Goal: Information Seeking & Learning: Learn about a topic

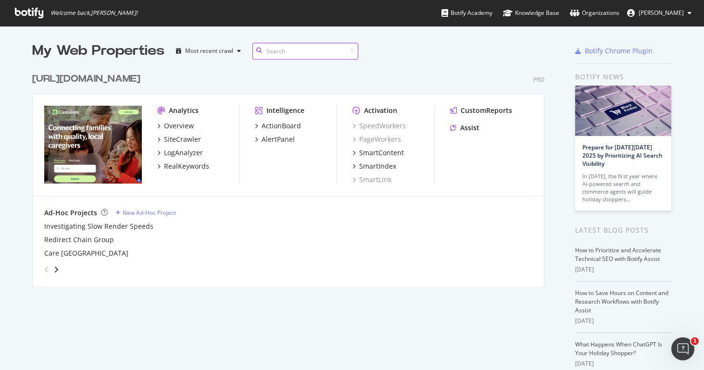
scroll to position [363, 689]
click at [184, 143] on div "SiteCrawler" at bounding box center [182, 140] width 37 height 10
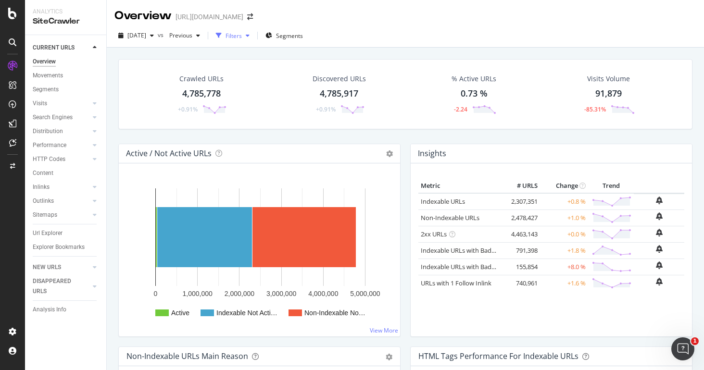
click at [242, 36] on div "Filters" at bounding box center [233, 36] width 16 height 8
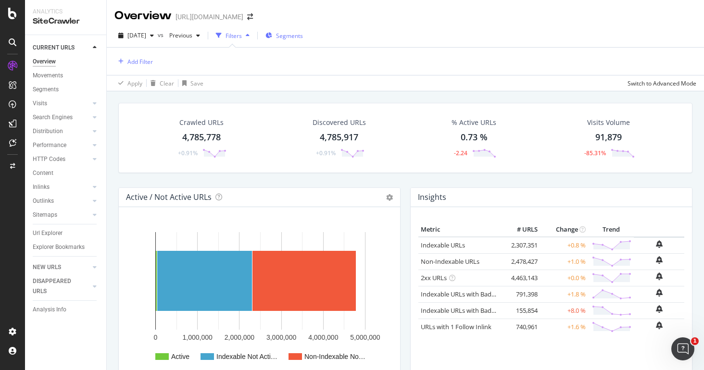
click at [291, 37] on span "Segments" at bounding box center [289, 36] width 27 height 8
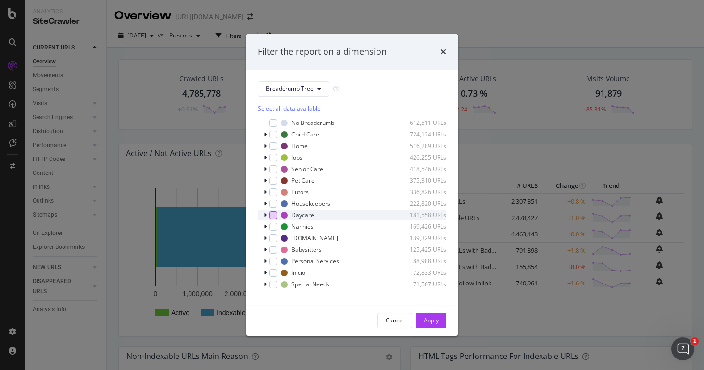
click at [272, 215] on div "modal" at bounding box center [273, 215] width 8 height 8
click at [436, 319] on div "Apply" at bounding box center [430, 320] width 15 height 8
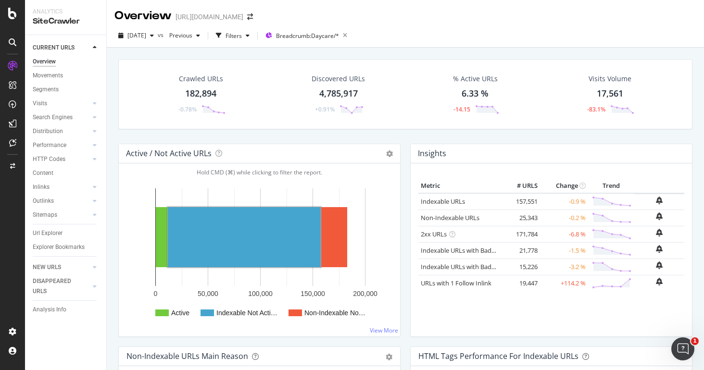
click at [534, 113] on div "% Active URLs 6.33 % -14.15" at bounding box center [475, 94] width 134 height 50
click at [464, 283] on link "URLs with 1 Follow Inlink" at bounding box center [455, 283] width 71 height 9
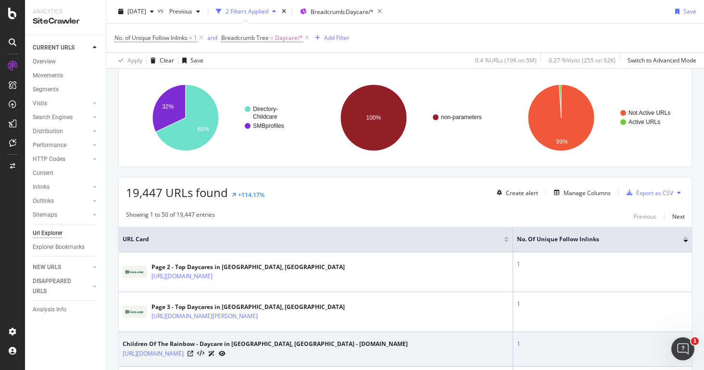
scroll to position [70, 0]
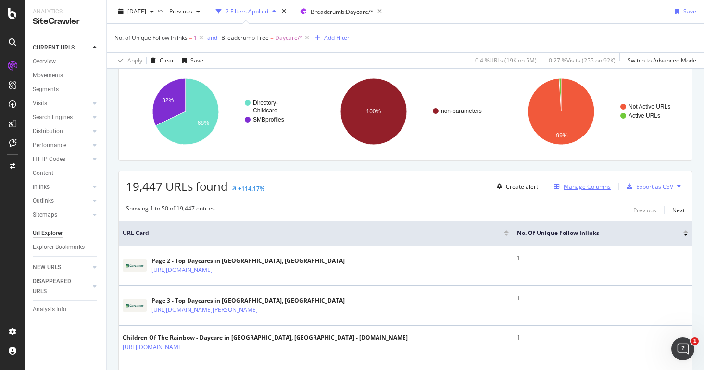
click at [568, 190] on div "Manage Columns" at bounding box center [586, 187] width 47 height 8
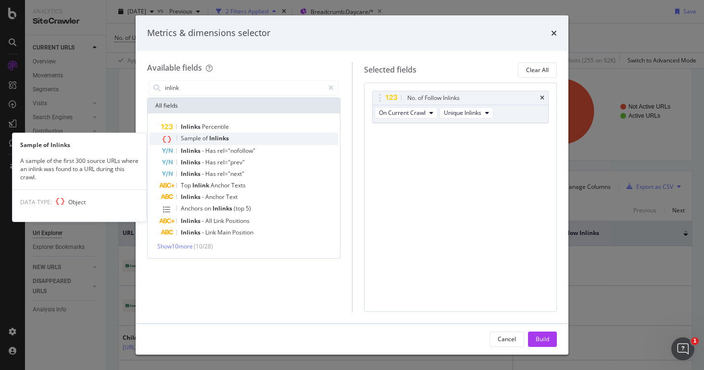
type input "inlink"
click at [203, 141] on span "of" at bounding box center [205, 138] width 7 height 8
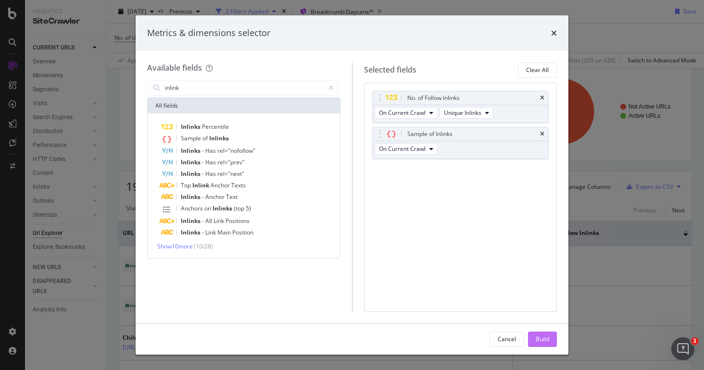
click at [539, 342] on div "Build" at bounding box center [541, 339] width 13 height 8
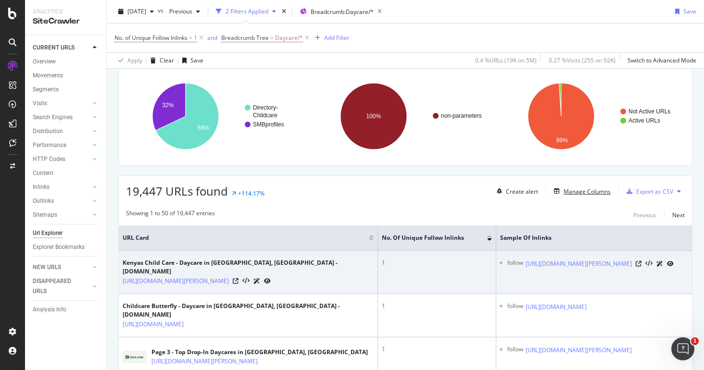
scroll to position [72, 0]
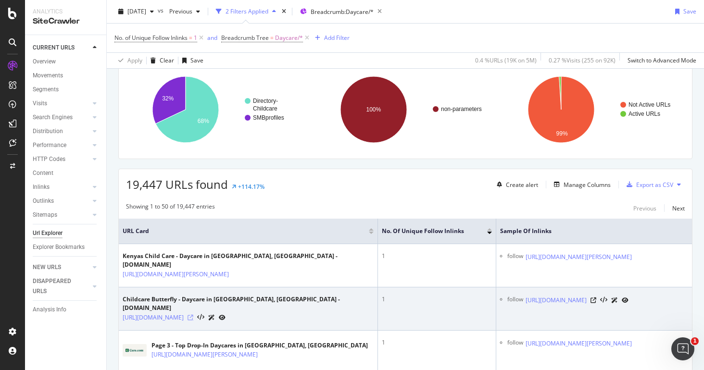
click at [193, 315] on icon at bounding box center [190, 318] width 6 height 6
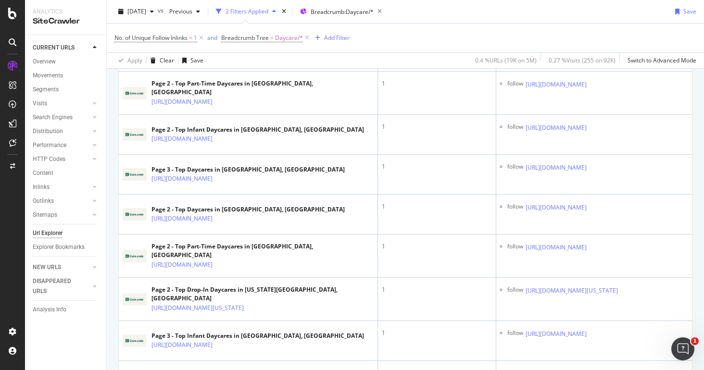
scroll to position [1996, 0]
